Goal: Navigation & Orientation: Find specific page/section

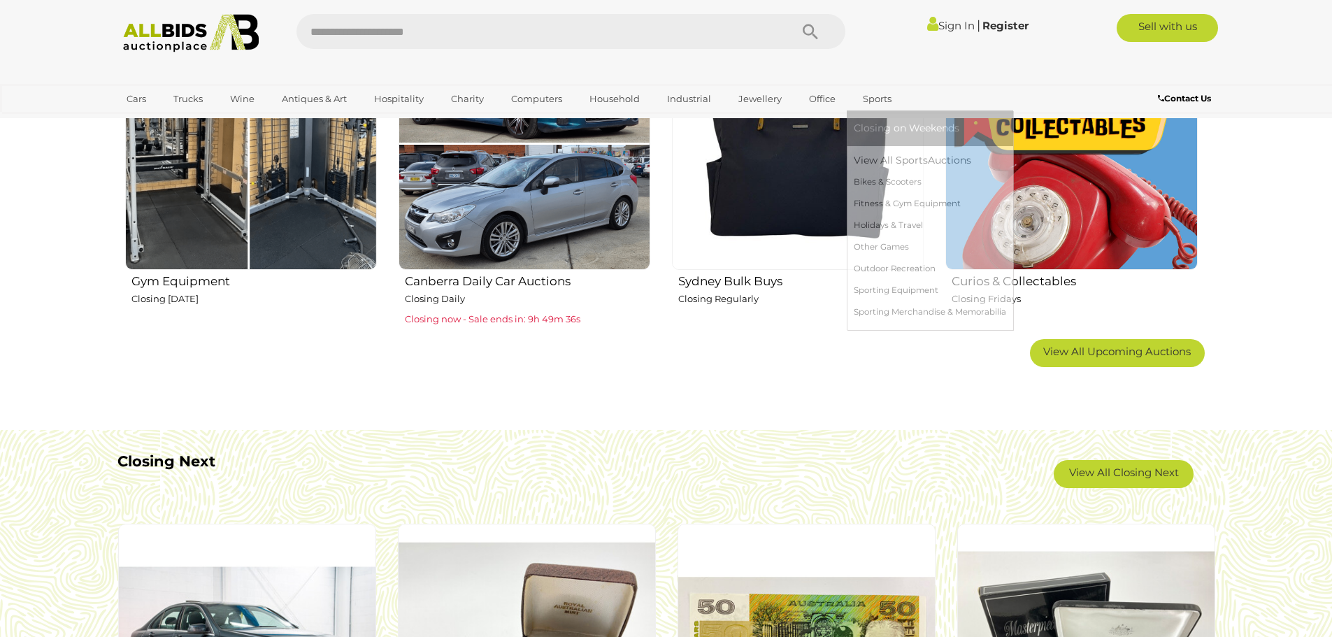
scroll to position [909, 0]
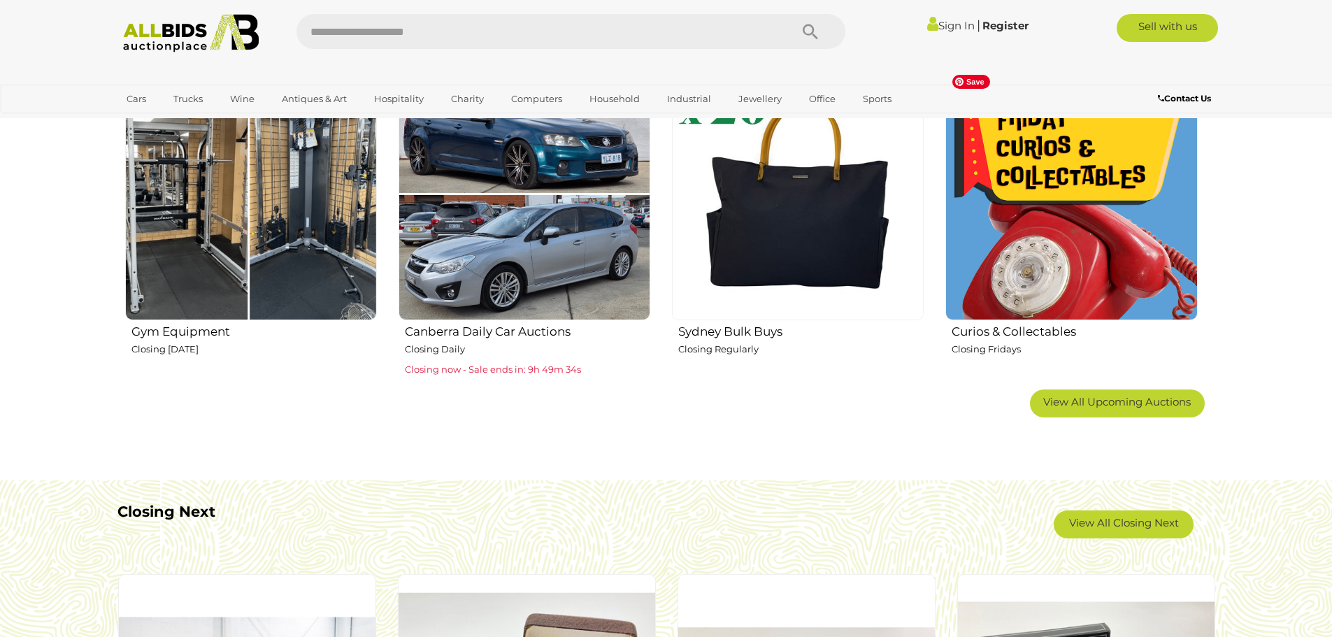
click at [1108, 291] on img at bounding box center [1072, 194] width 252 height 252
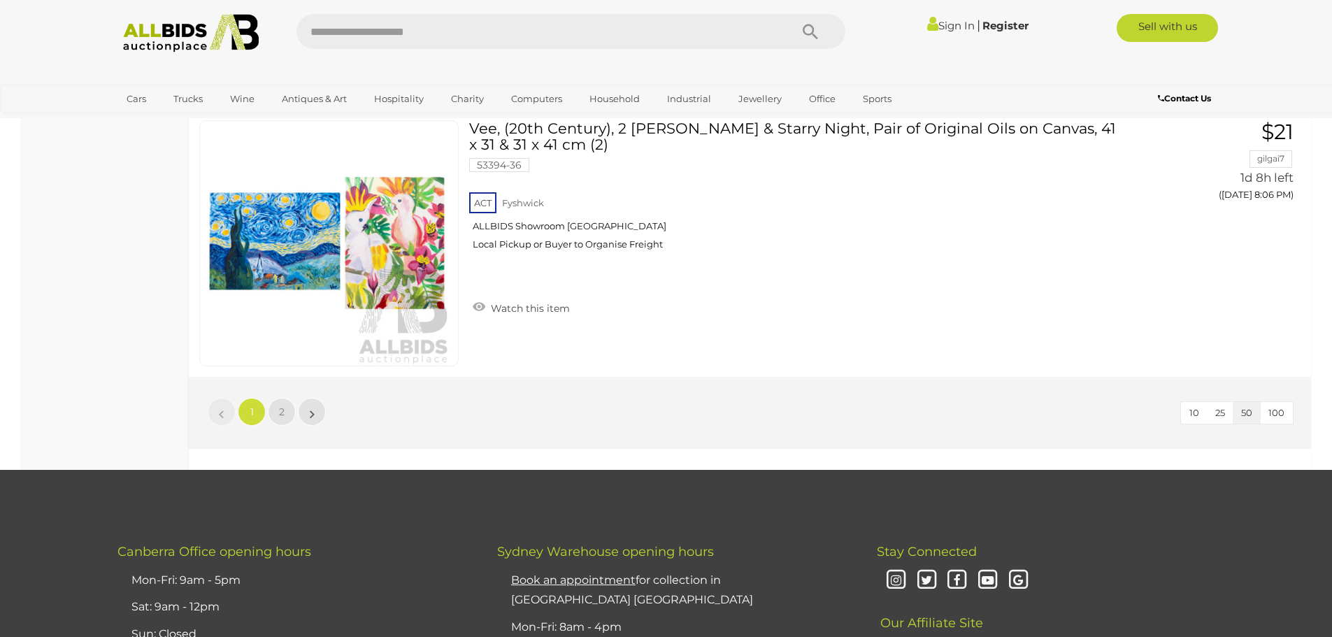
scroll to position [13290, 0]
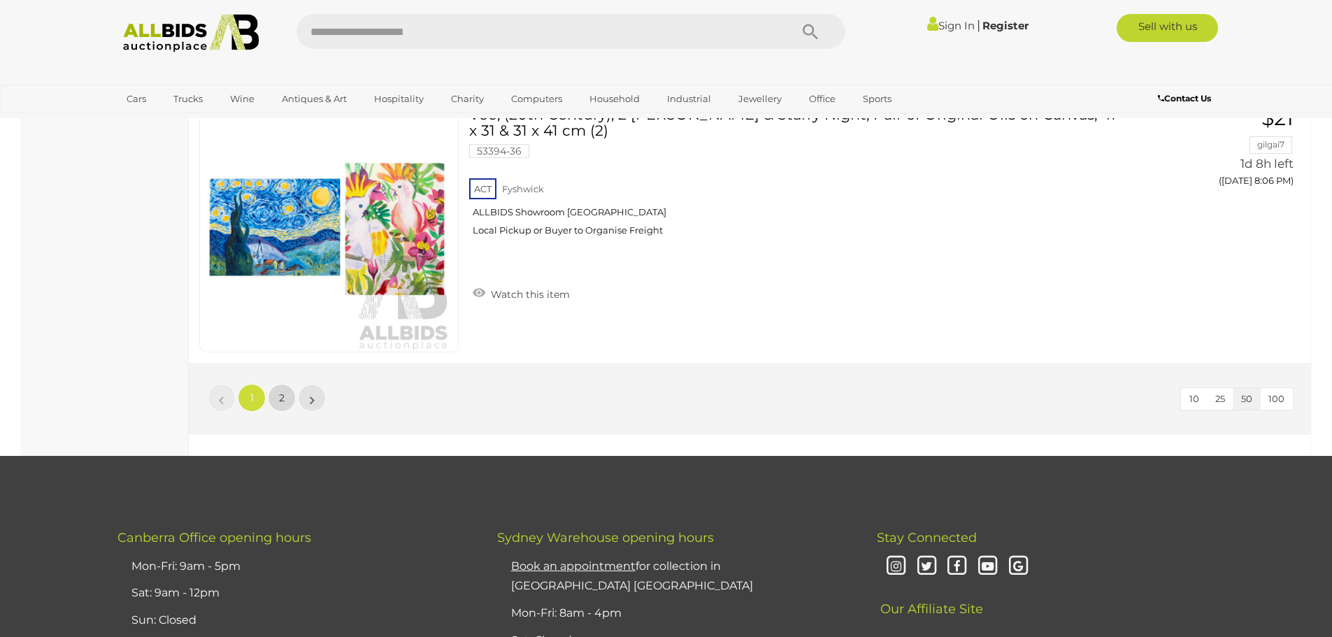
click at [278, 395] on link "2" at bounding box center [282, 398] width 28 height 28
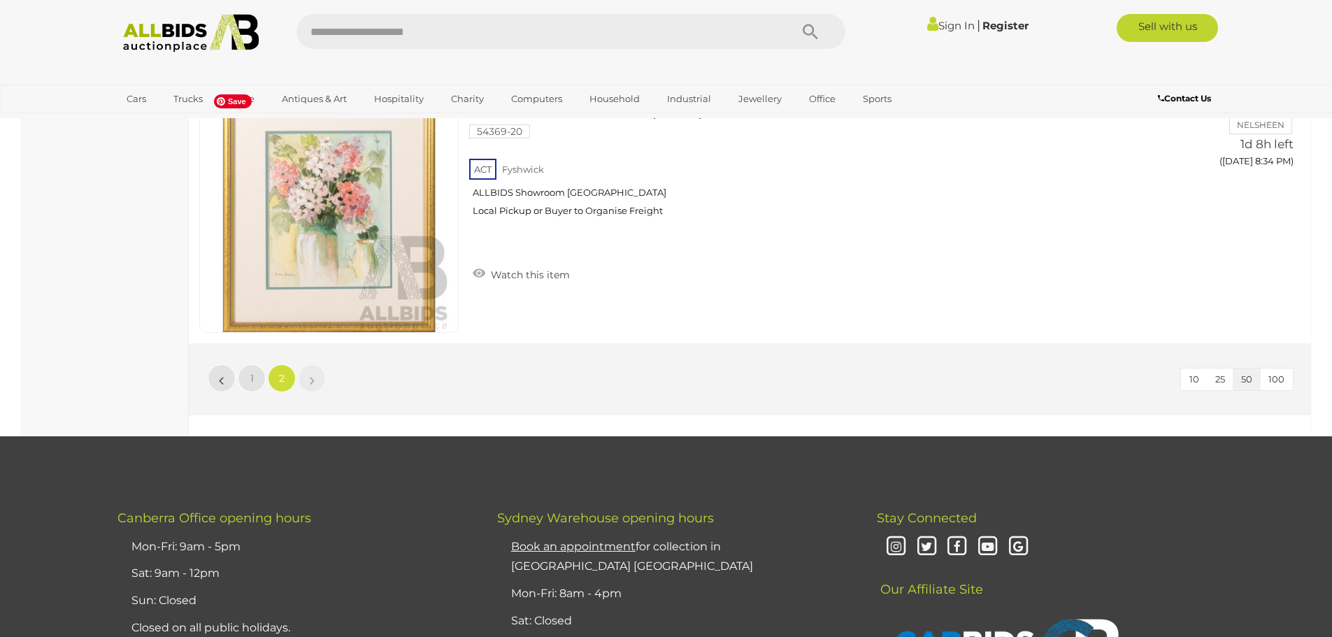
scroll to position [3755, 0]
